Goal: Task Accomplishment & Management: Use online tool/utility

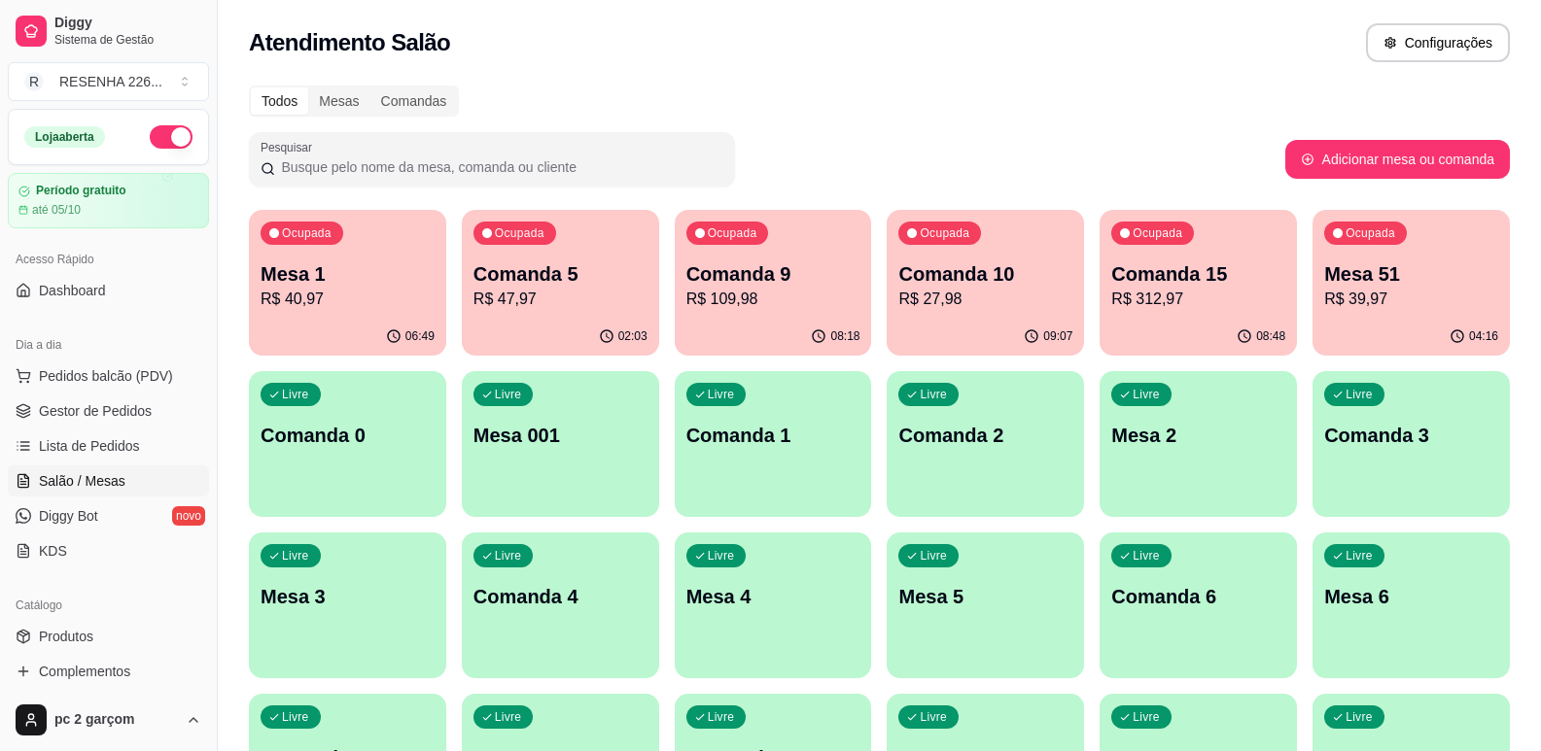
click at [103, 465] on ul "Pedidos balcão (PDV) Gestor de Pedidos Lista de Pedidos Salão / Mesas Diggy Bot…" at bounding box center [108, 464] width 201 height 206
click at [530, 273] on p "Comanda 5" at bounding box center [560, 273] width 174 height 27
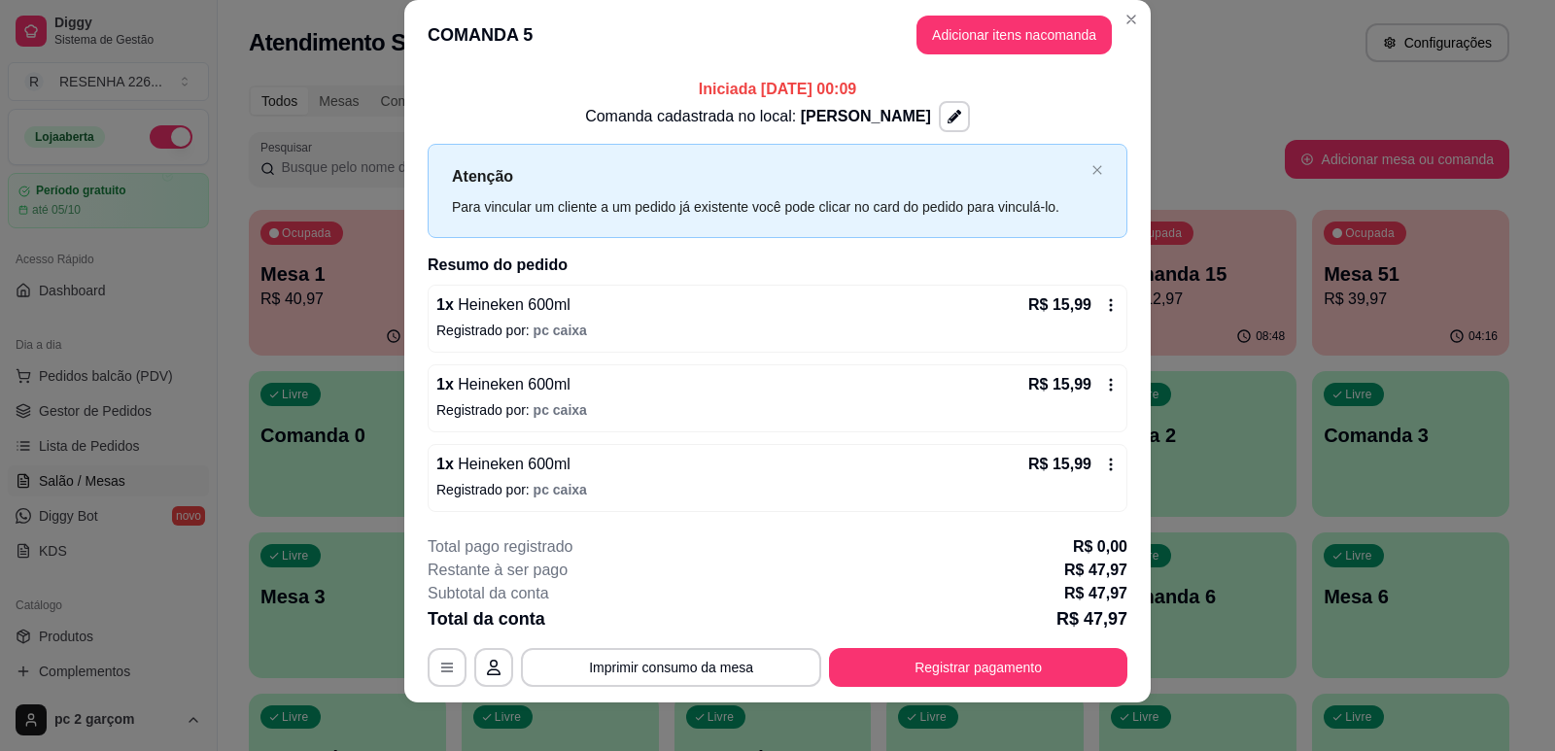
scroll to position [38, 0]
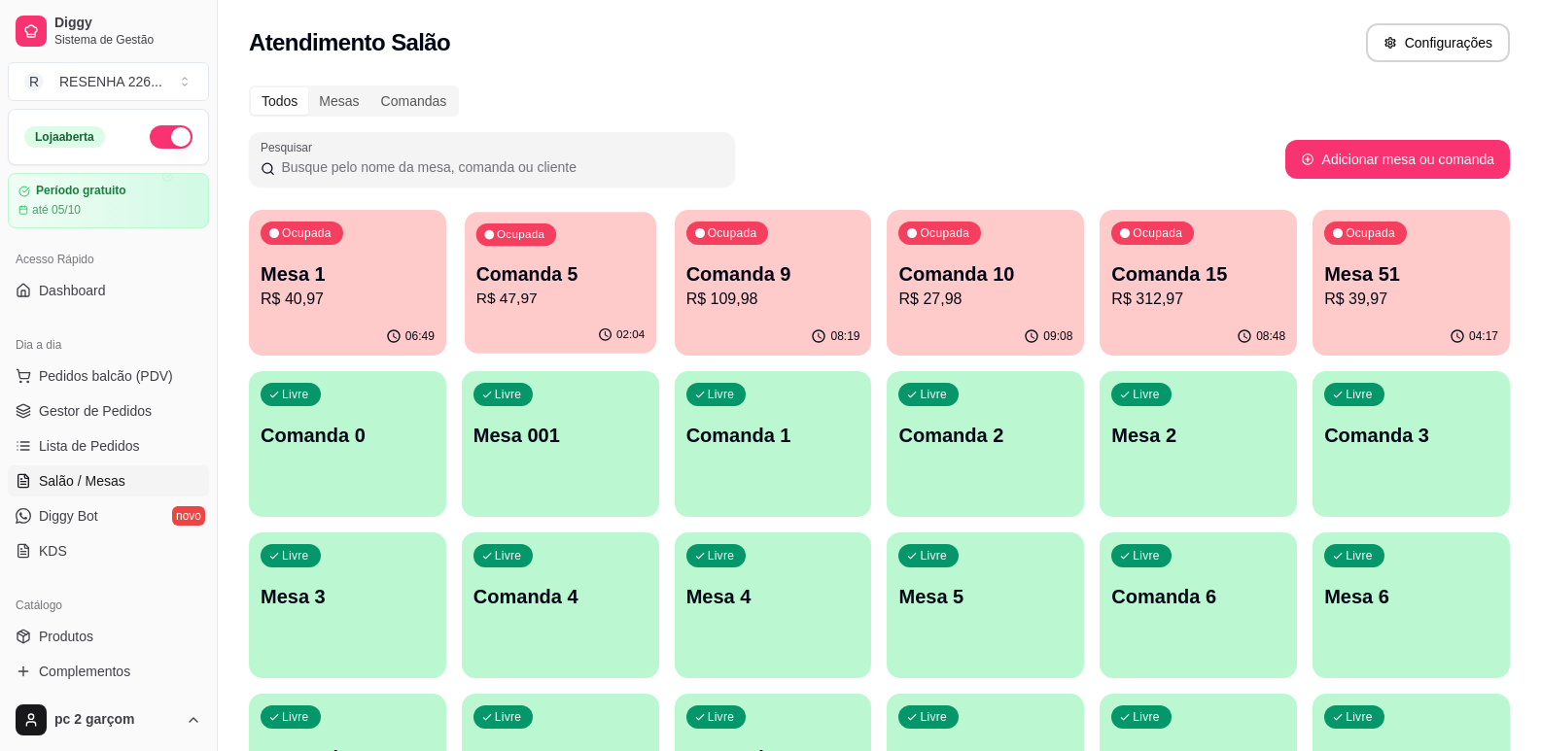
click at [542, 299] on p "R$ 47,97" at bounding box center [560, 299] width 168 height 22
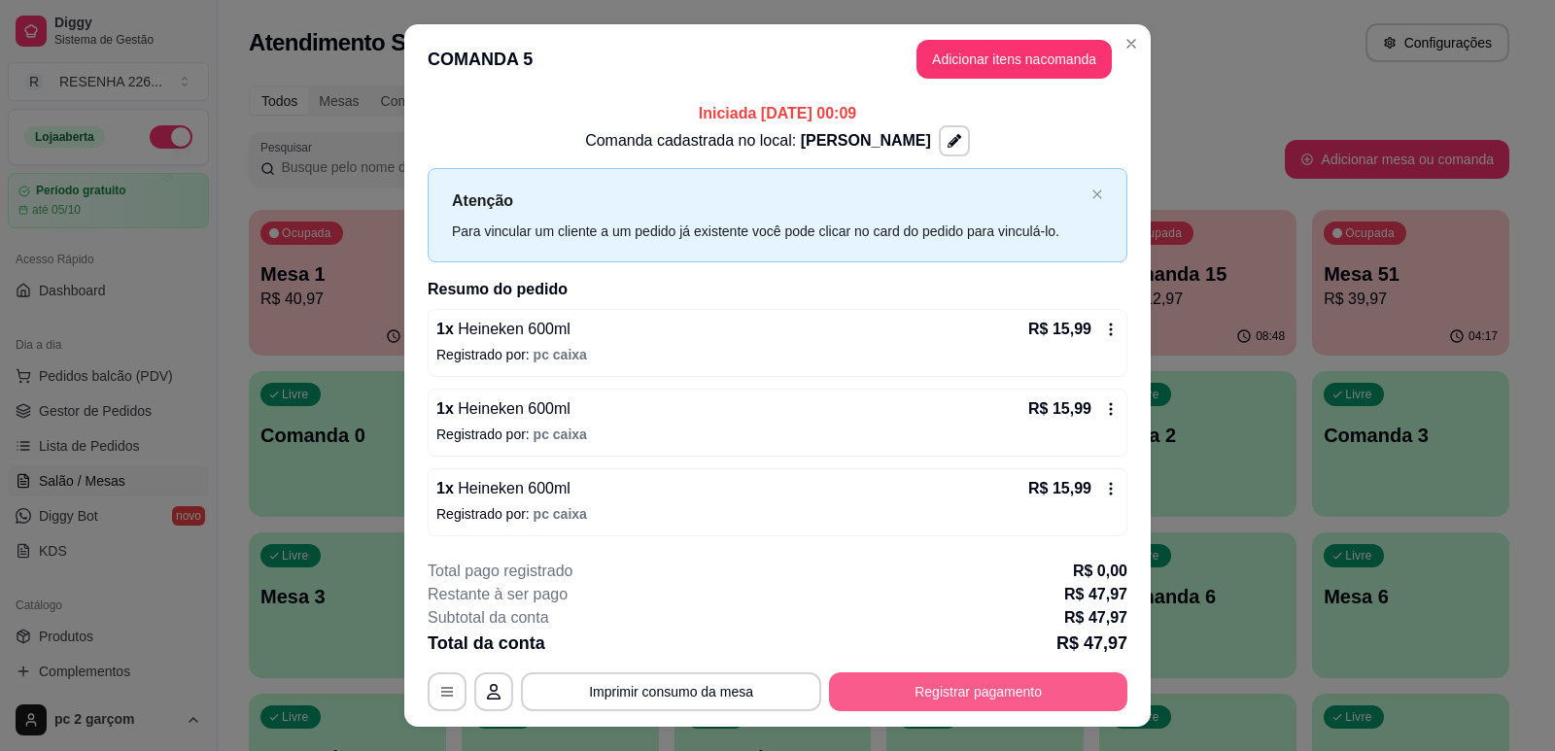
click at [915, 681] on button "Registrar pagamento" at bounding box center [978, 692] width 298 height 39
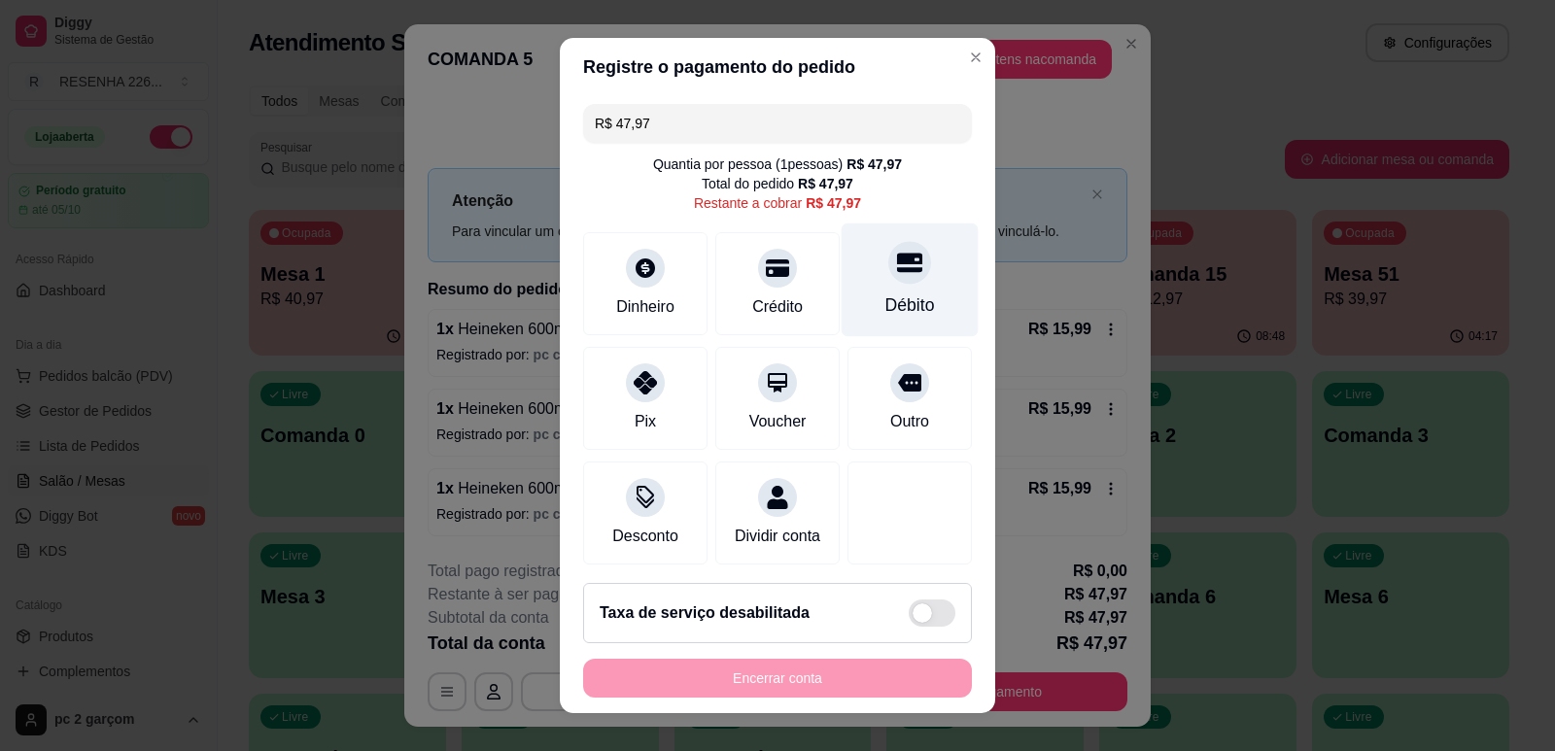
click at [897, 269] on icon at bounding box center [909, 262] width 25 height 19
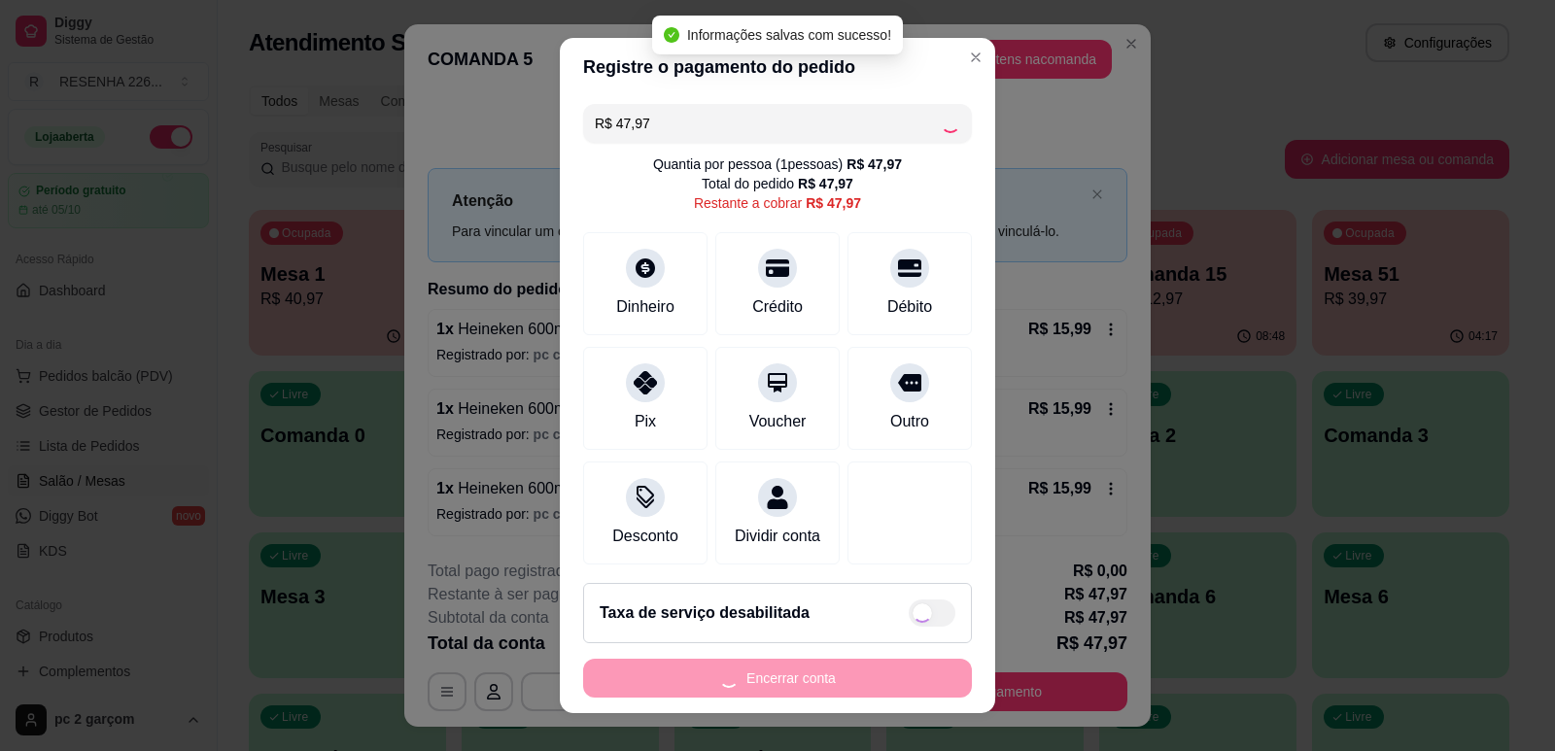
type input "R$ 0,00"
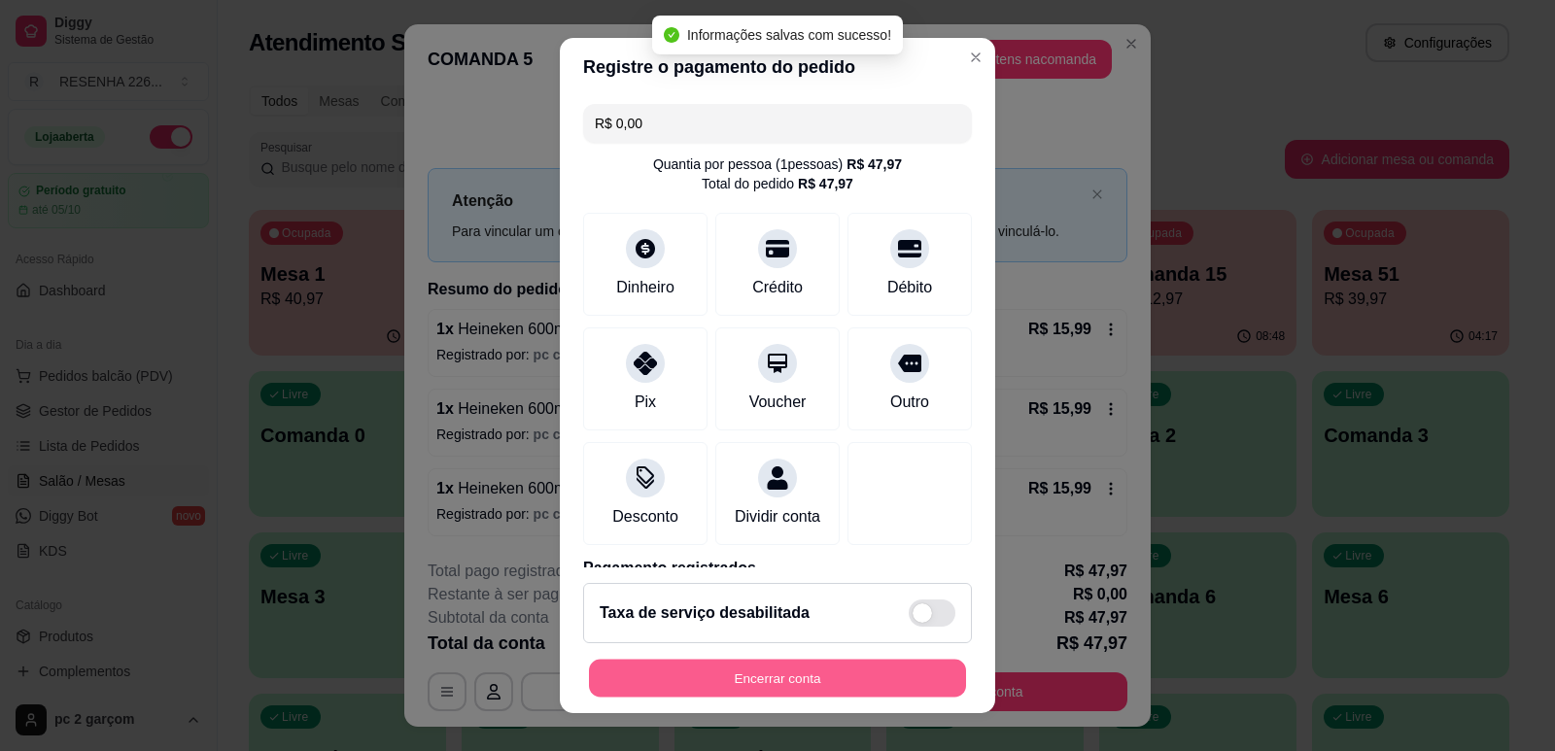
click at [844, 676] on button "Encerrar conta" at bounding box center [777, 679] width 377 height 38
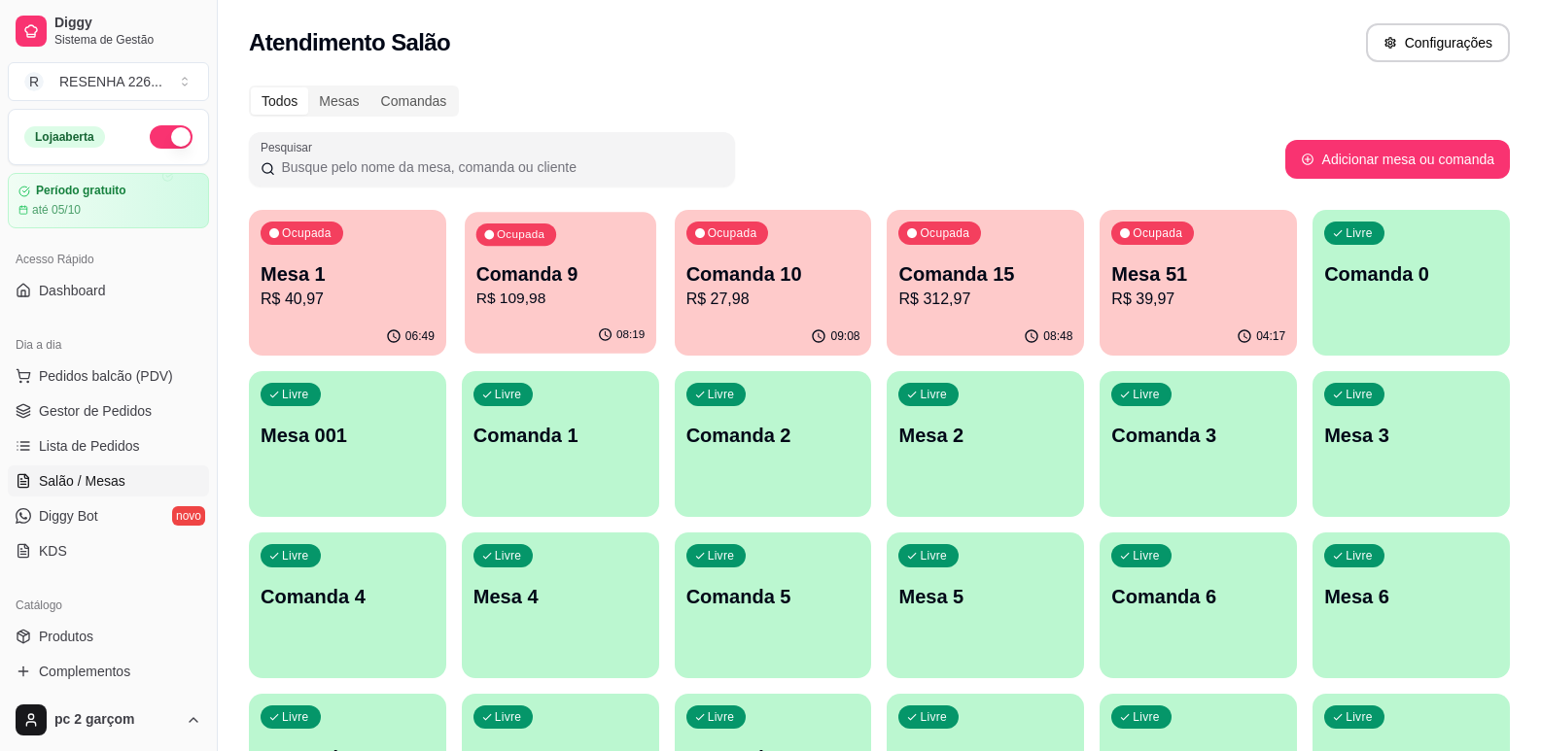
click at [527, 286] on p "Comanda 9" at bounding box center [560, 274] width 168 height 26
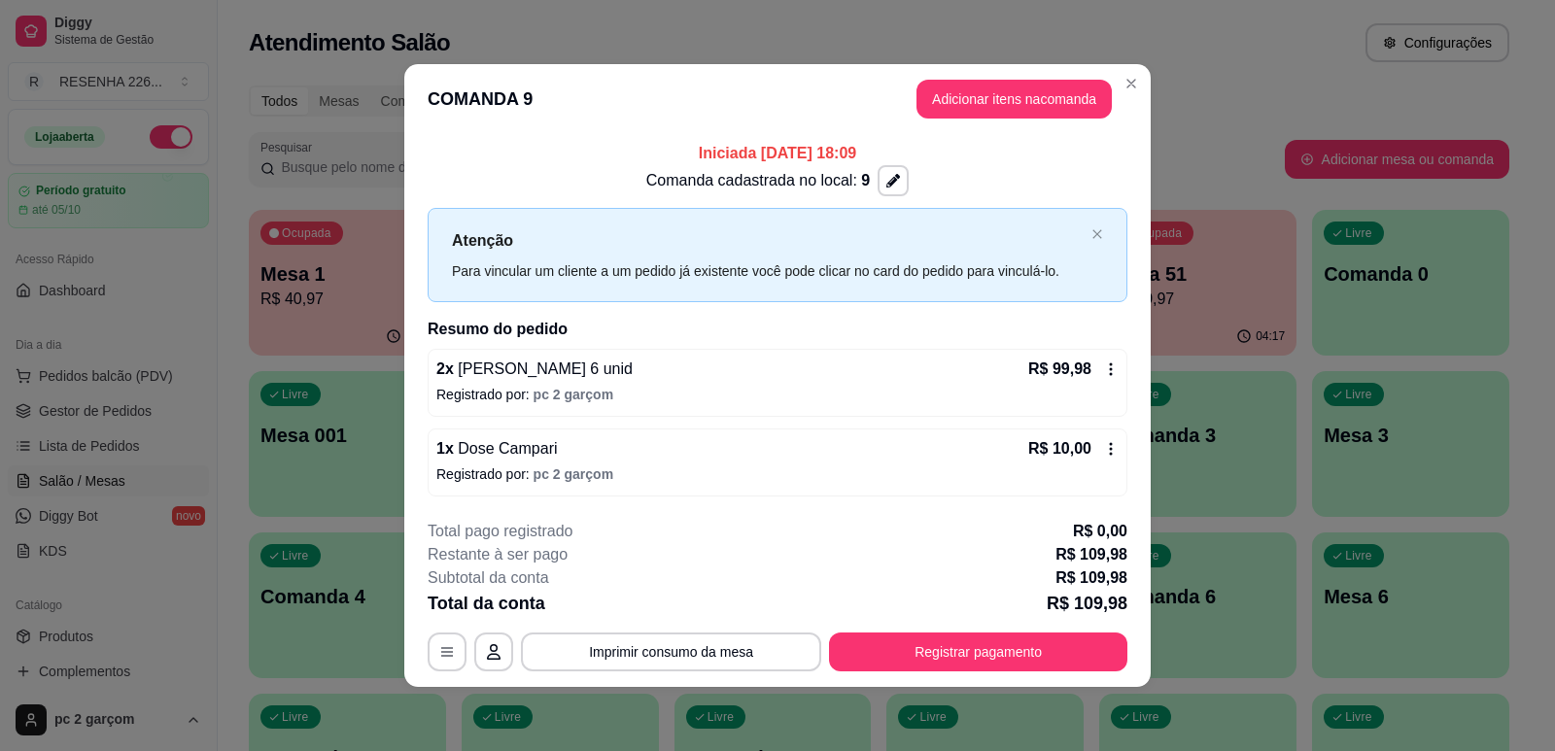
click at [1148, 439] on div "Iniciada [DATE] 18:09 Comanda cadastrada no local: 9 Atenção Para vincular um c…" at bounding box center [777, 319] width 746 height 370
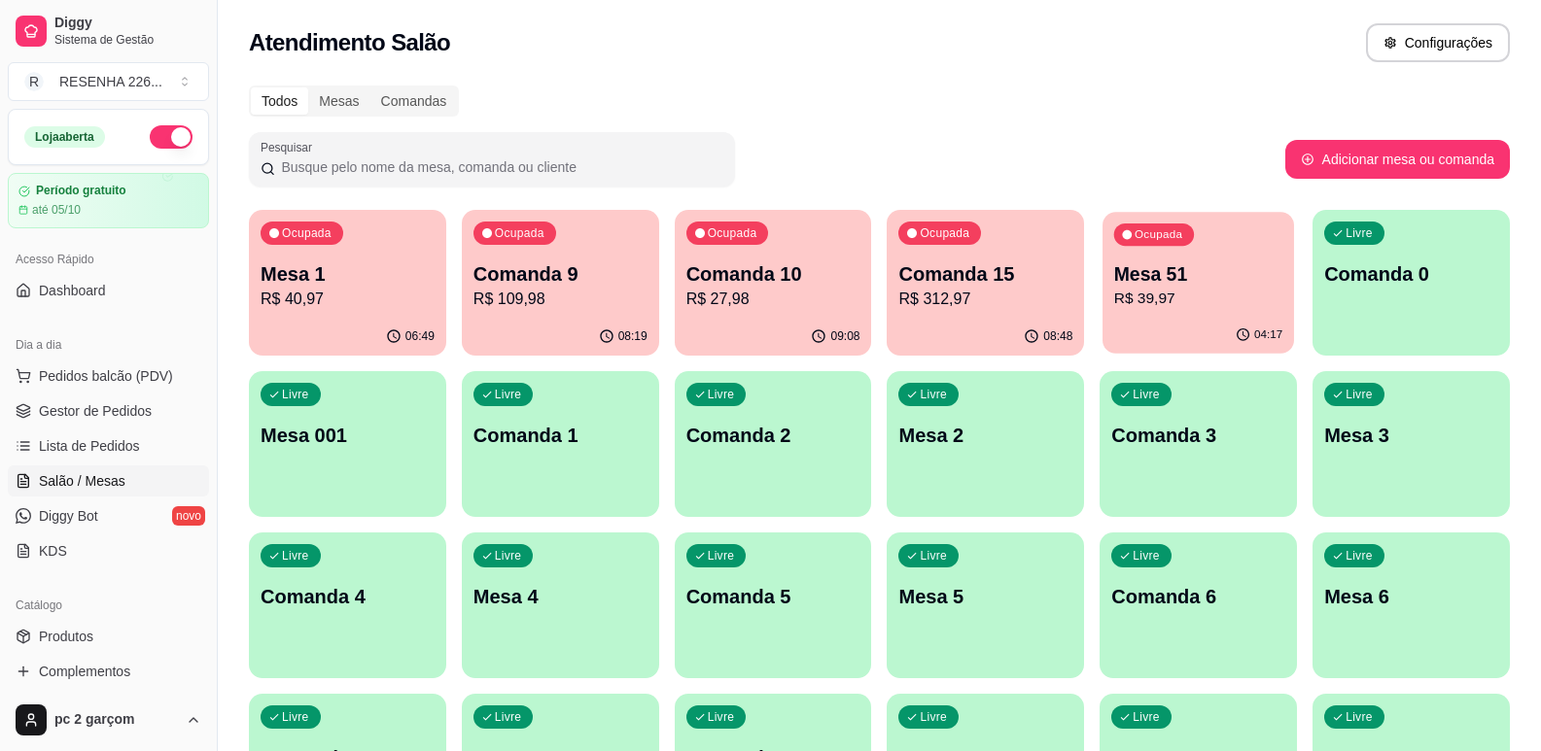
click at [1227, 282] on p "Mesa 51" at bounding box center [1198, 274] width 168 height 26
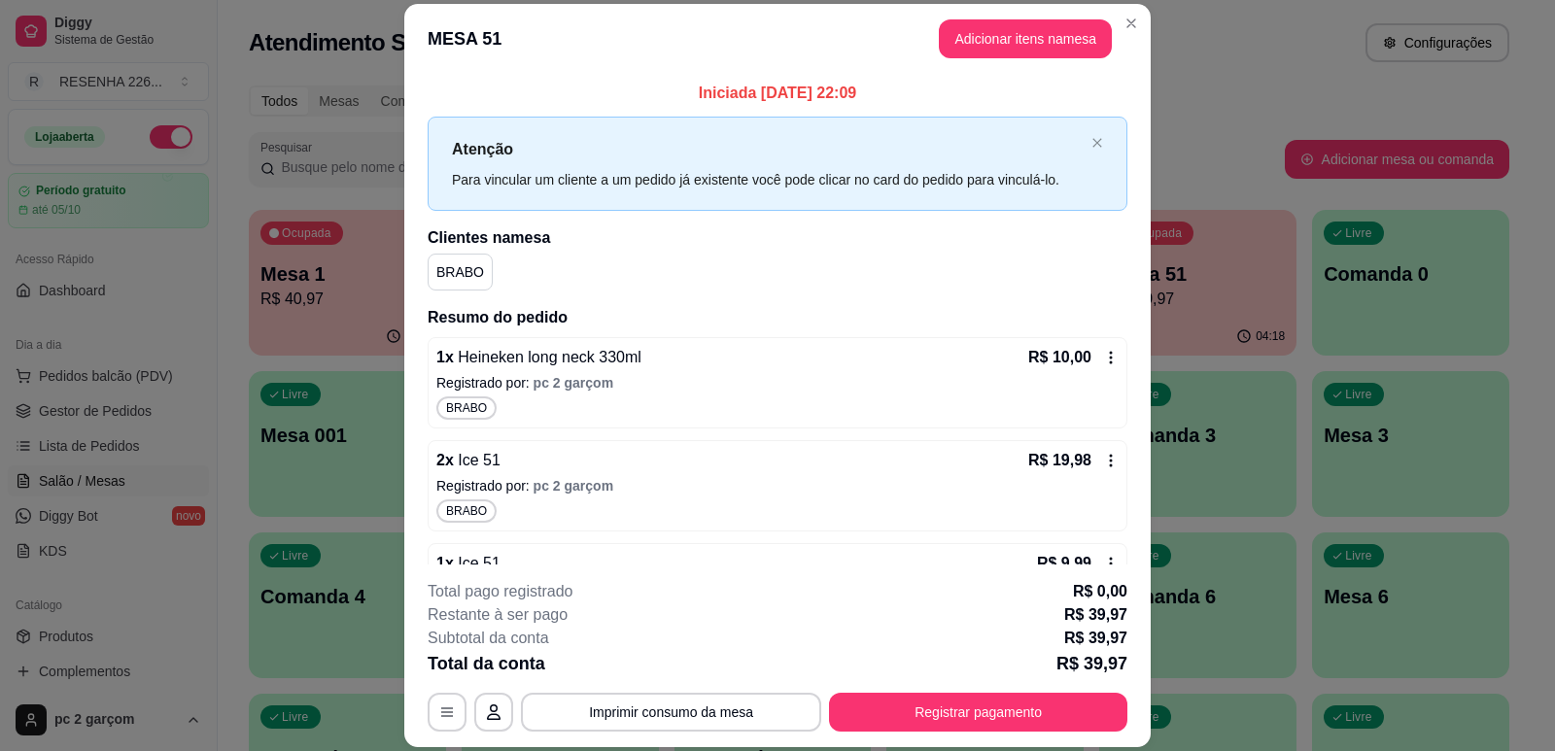
scroll to position [78, 0]
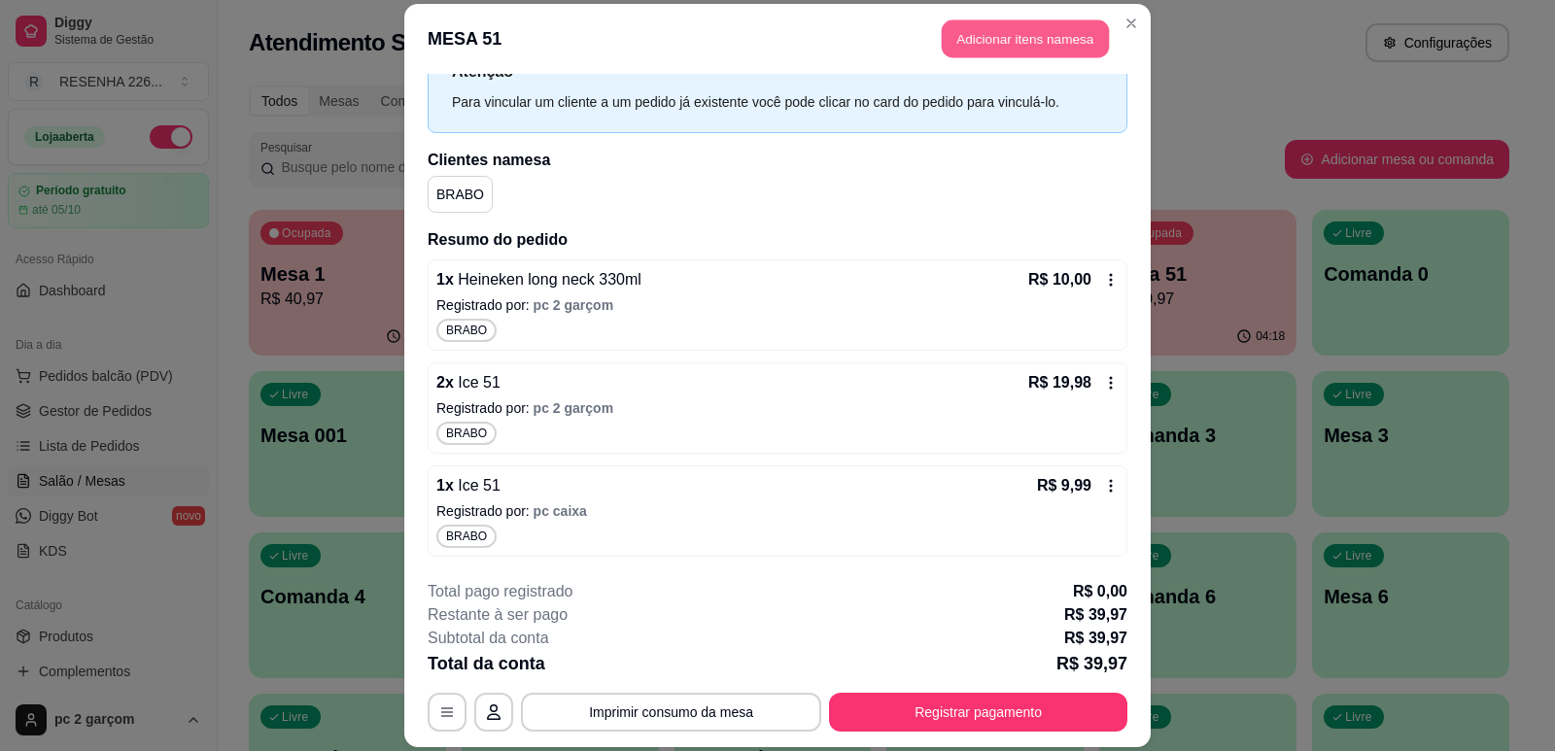
click at [959, 37] on button "Adicionar itens na mesa" at bounding box center [1025, 38] width 167 height 38
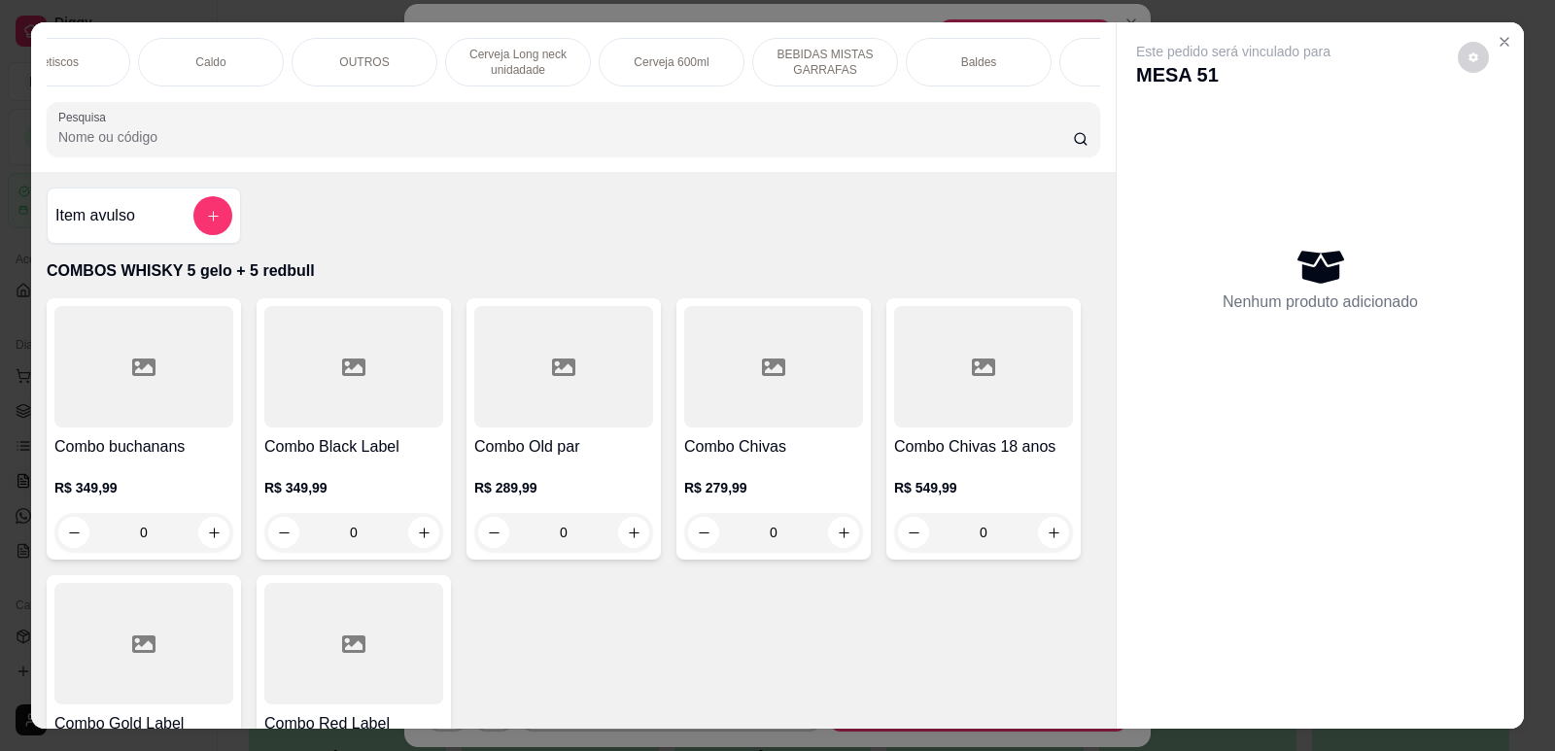
scroll to position [0, 797]
click at [375, 70] on p "OUTROS" at bounding box center [397, 62] width 50 height 16
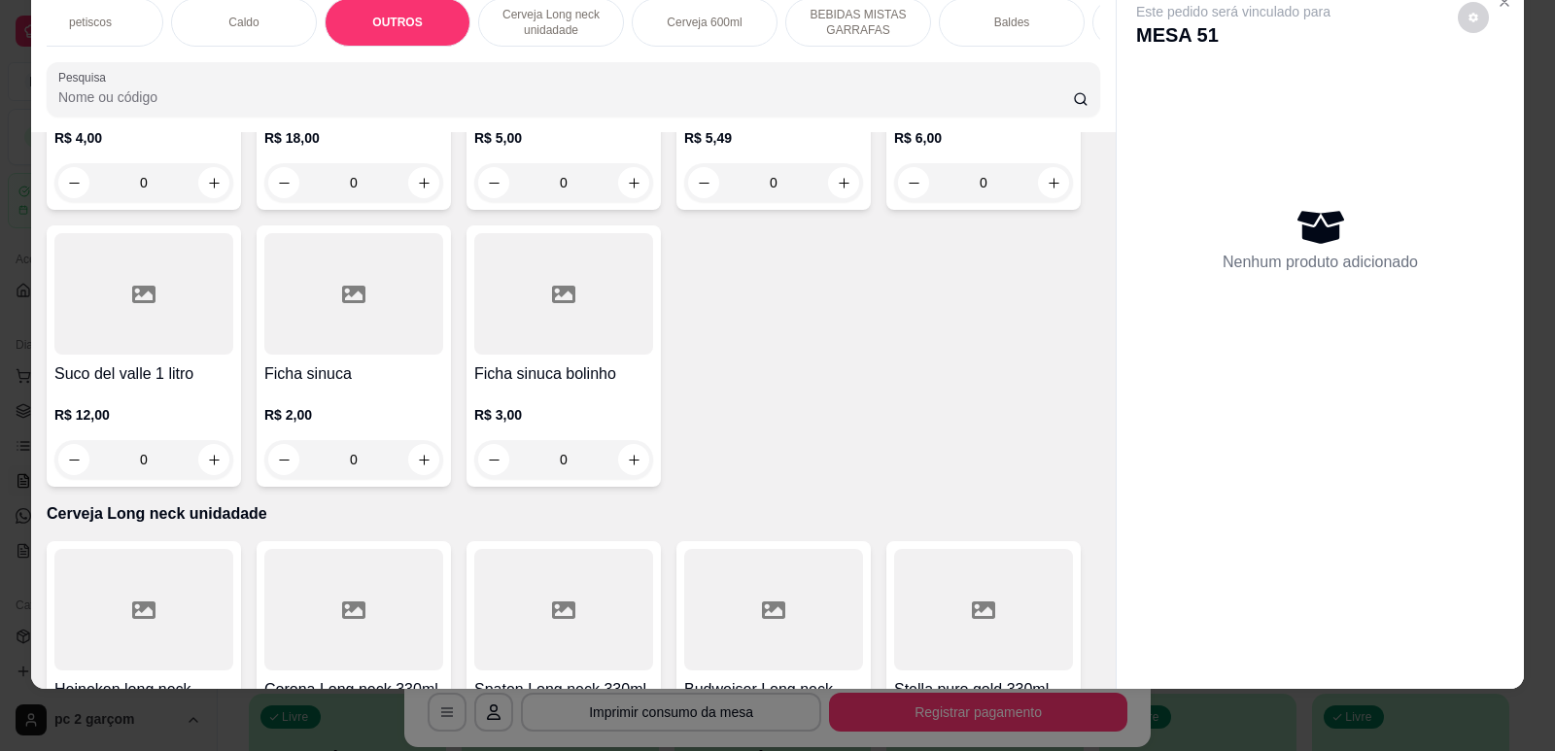
scroll to position [4254, 0]
click at [395, 369] on div "Ficha sinuca R$ 2,00 0" at bounding box center [354, 355] width 194 height 261
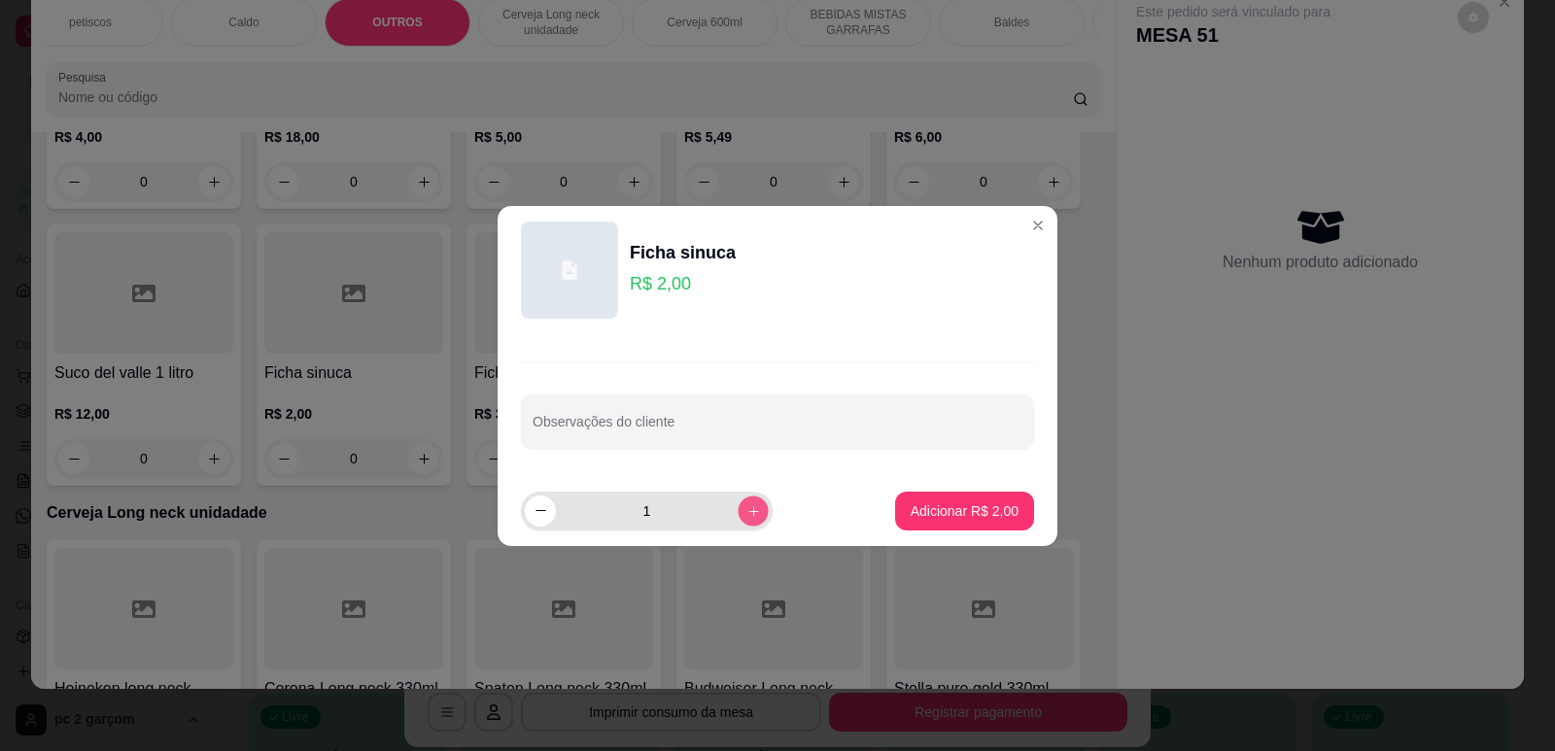
click at [746, 506] on icon "increase-product-quantity" at bounding box center [753, 510] width 15 height 15
type input "2"
click at [948, 520] on p "Adicionar R$ 4,00" at bounding box center [964, 511] width 105 height 18
type input "2"
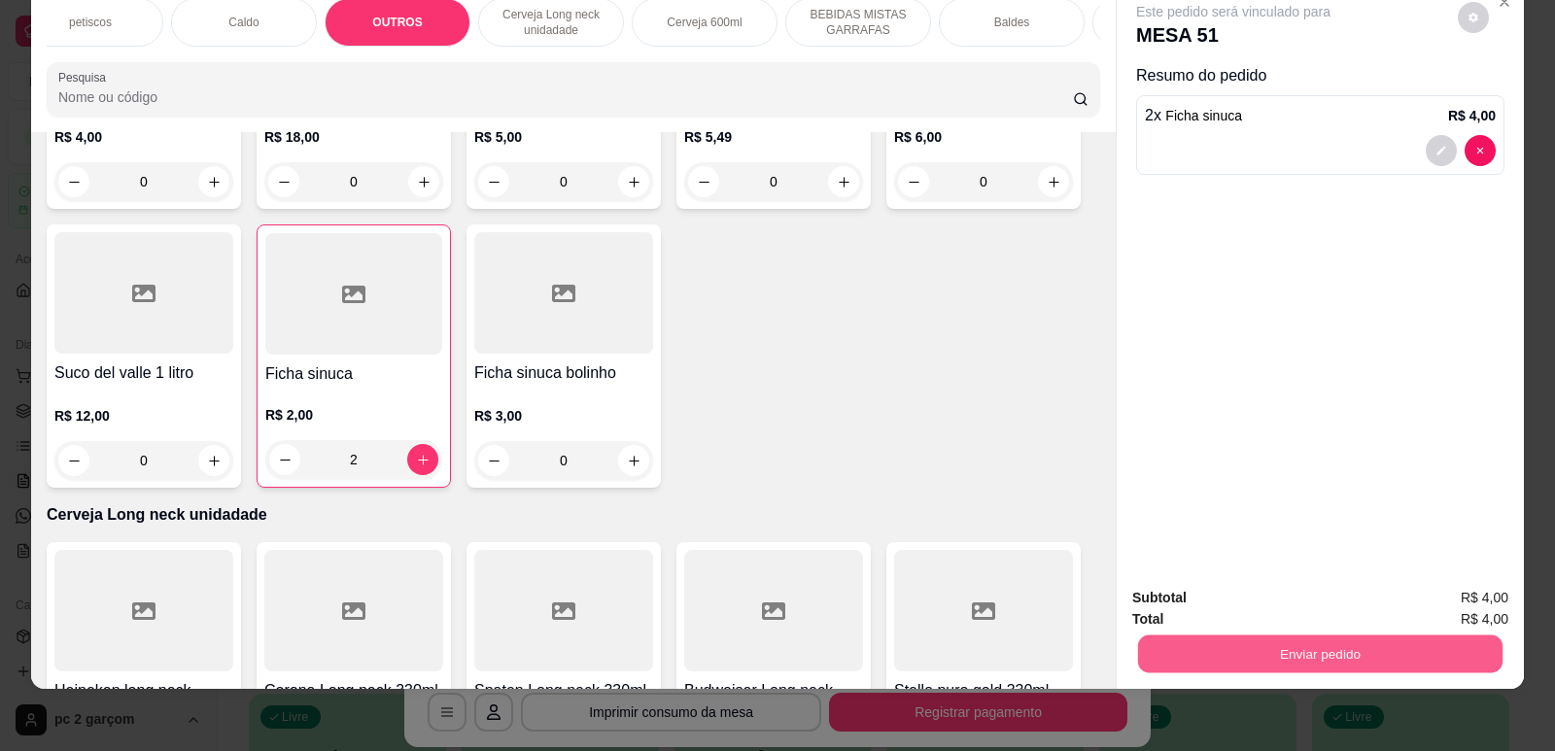
click at [1248, 666] on button "Enviar pedido" at bounding box center [1320, 654] width 364 height 38
click at [1268, 606] on button "Não registrar e enviar pedido" at bounding box center [1256, 606] width 202 height 37
